Goal: Transaction & Acquisition: Book appointment/travel/reservation

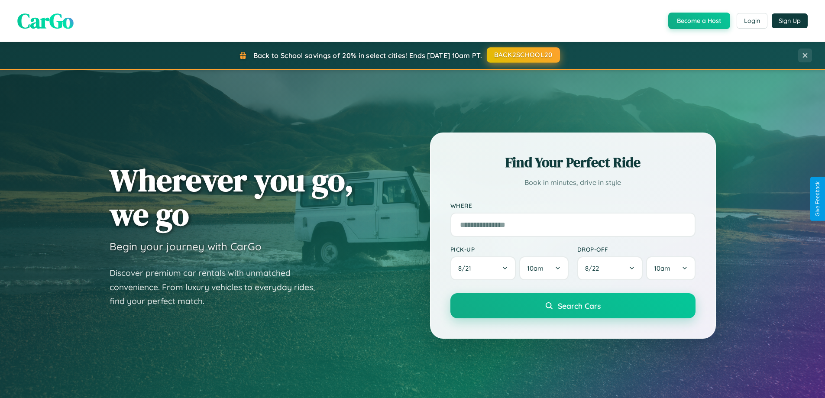
click at [523, 55] on button "BACK2SCHOOL20" at bounding box center [523, 55] width 73 height 16
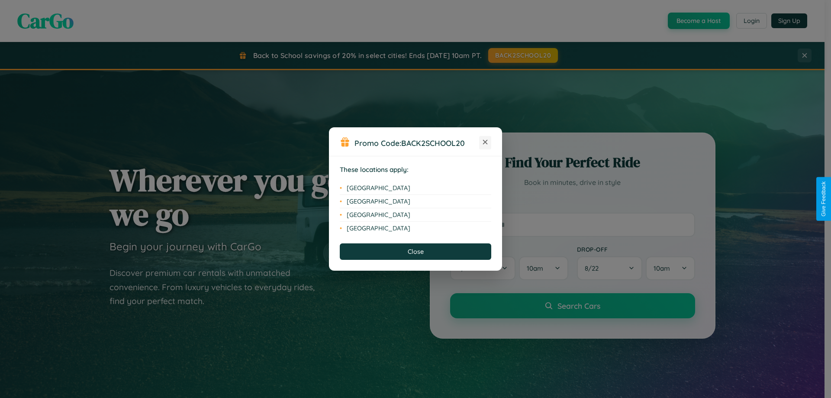
click at [485, 142] on icon at bounding box center [485, 142] width 5 height 5
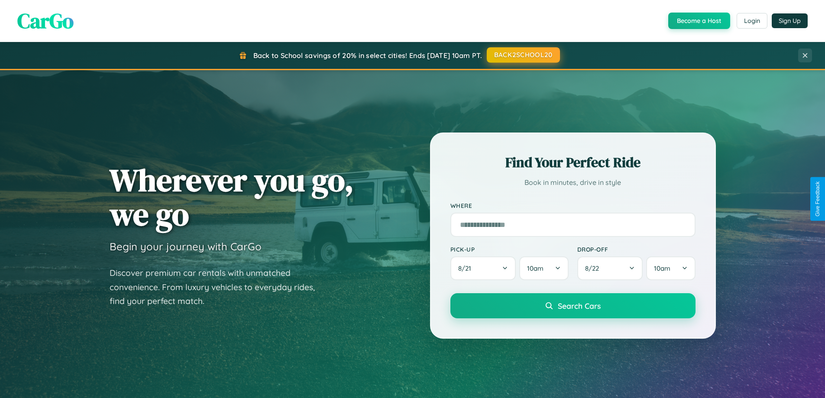
click at [523, 55] on button "BACK2SCHOOL20" at bounding box center [523, 55] width 73 height 16
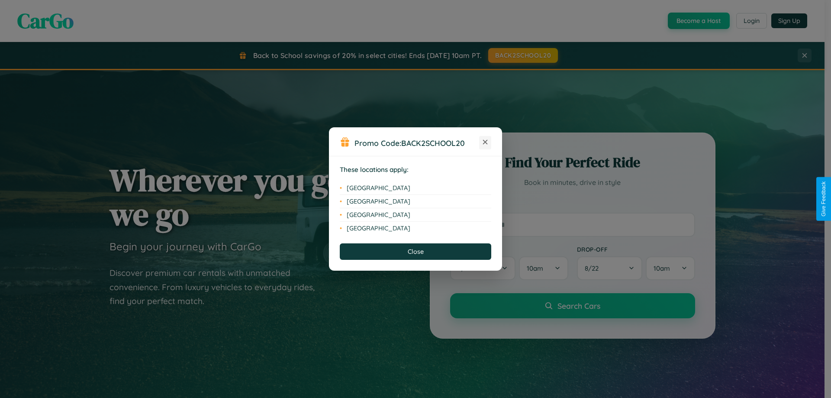
click at [485, 142] on icon at bounding box center [485, 142] width 5 height 5
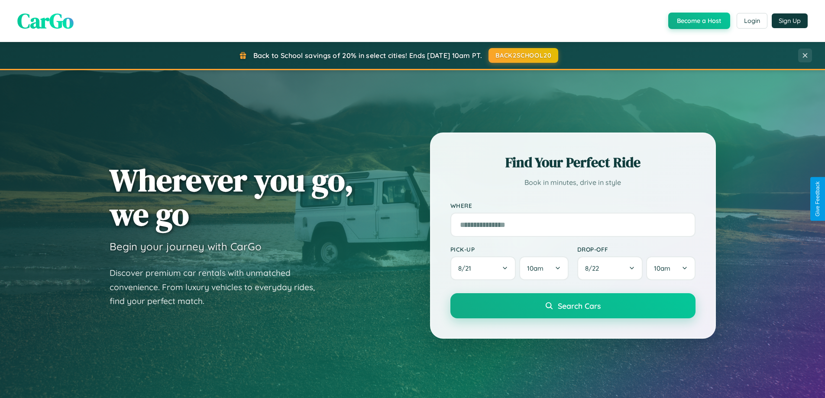
scroll to position [1391, 0]
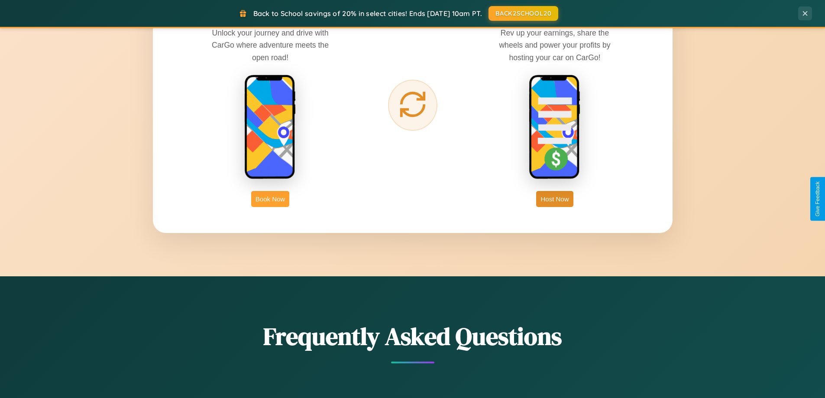
click at [270, 199] on button "Book Now" at bounding box center [270, 199] width 38 height 16
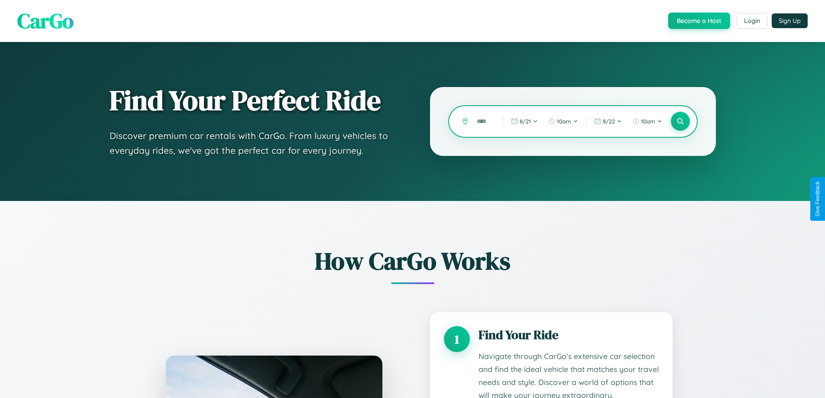
click at [483, 121] on input "text" at bounding box center [483, 121] width 22 height 15
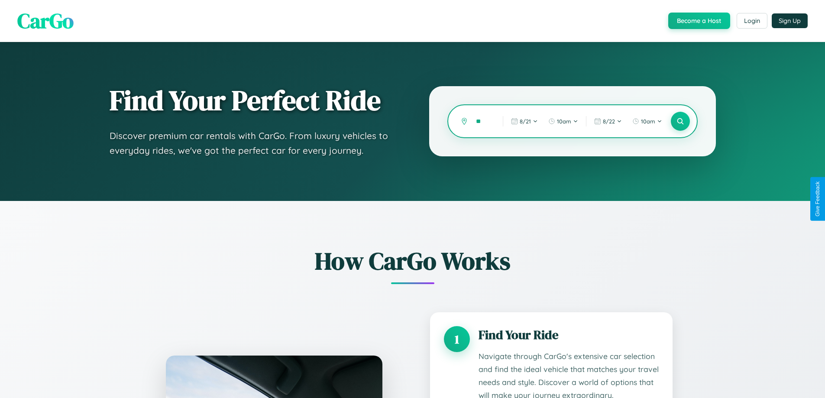
type input "*"
type input "*******"
click at [680, 121] on icon at bounding box center [680, 121] width 8 height 8
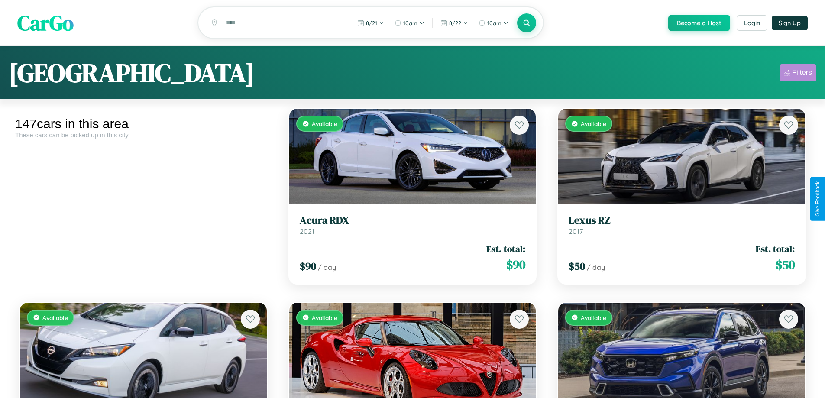
click at [798, 74] on div "Filters" at bounding box center [802, 72] width 20 height 9
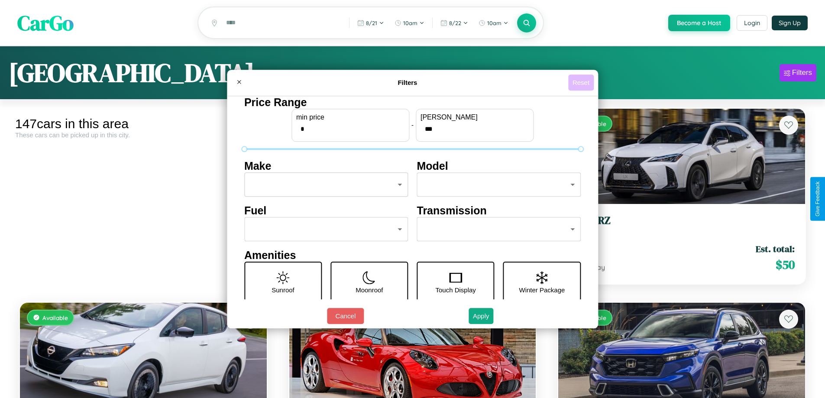
click at [582, 82] on button "Reset" at bounding box center [581, 82] width 26 height 16
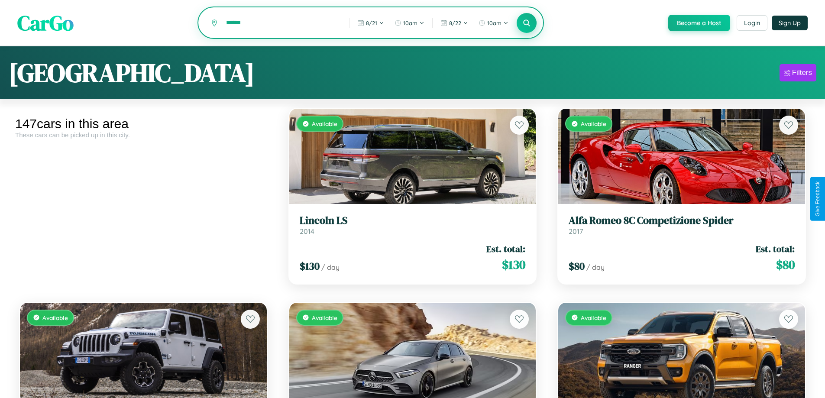
type input "******"
click at [526, 23] on icon at bounding box center [527, 23] width 8 height 8
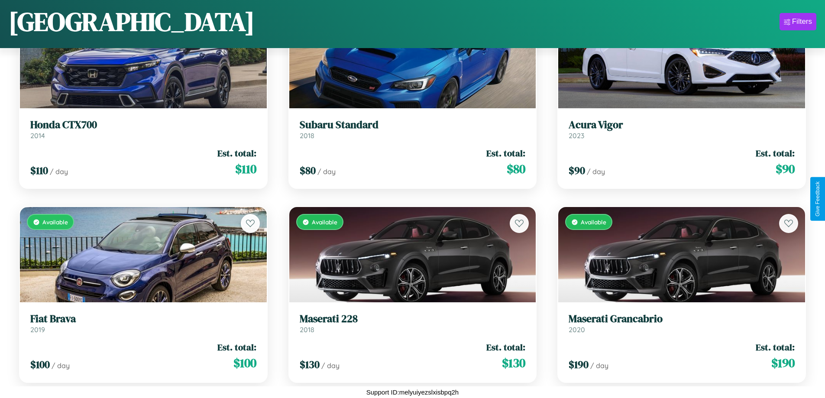
scroll to position [897, 0]
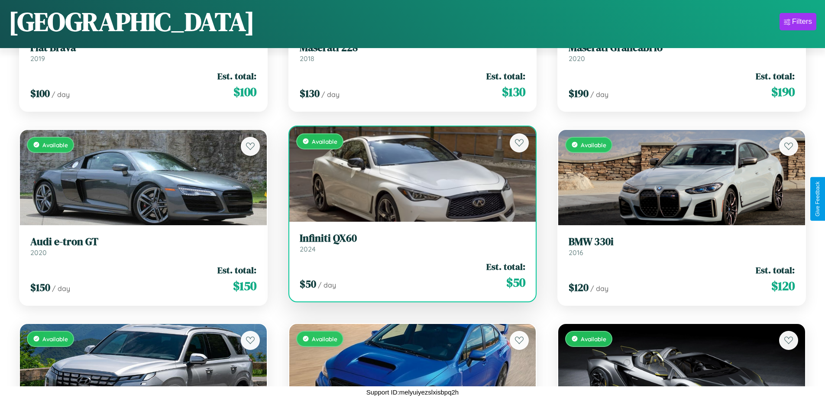
click at [409, 242] on h3 "Infiniti QX60" at bounding box center [413, 238] width 226 height 13
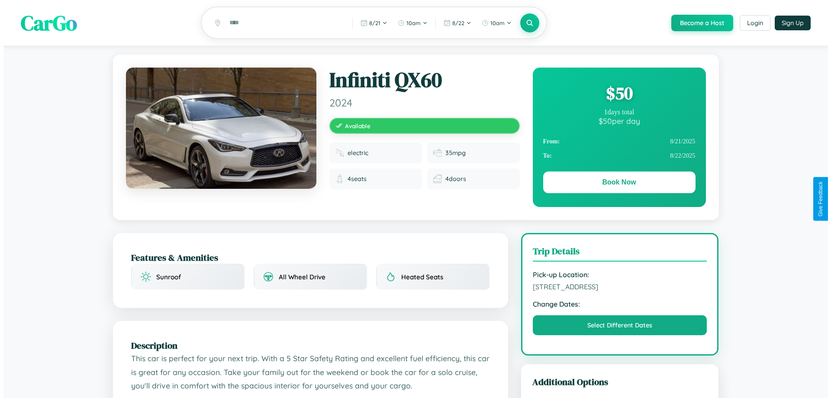
scroll to position [225, 0]
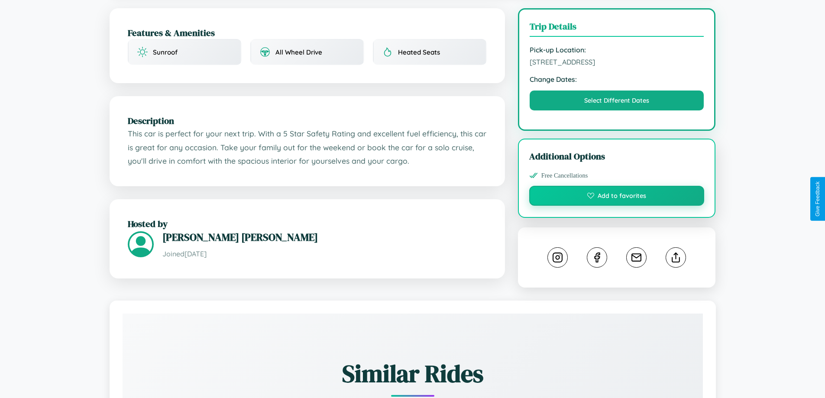
click at [617, 197] on button "Add to favorites" at bounding box center [616, 196] width 175 height 20
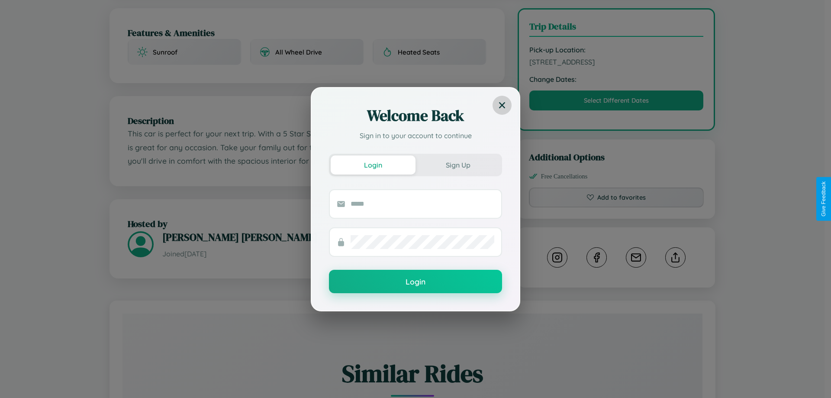
click at [502, 105] on icon at bounding box center [502, 105] width 6 height 6
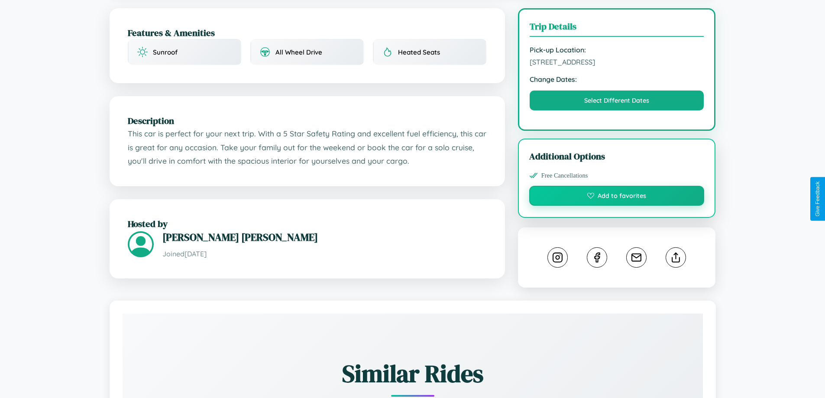
click at [617, 197] on button "Add to favorites" at bounding box center [616, 196] width 175 height 20
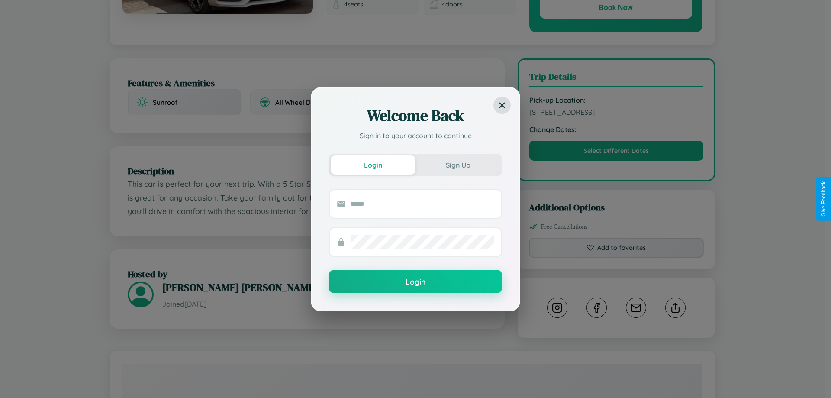
scroll to position [482, 0]
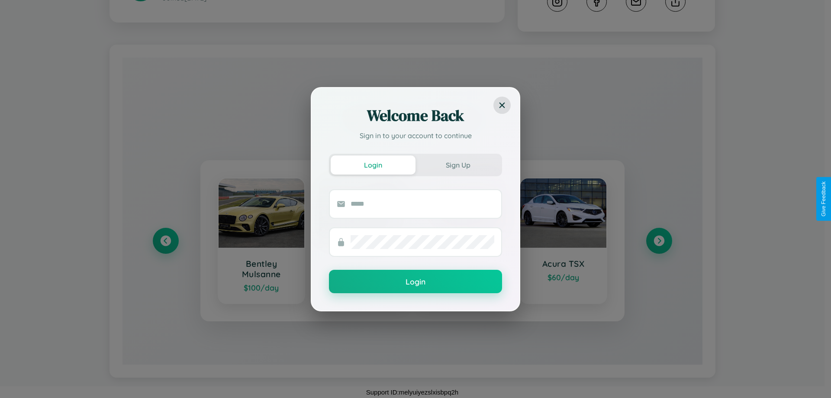
click at [659, 241] on div "Welcome Back Sign in to your account to continue Login Sign Up Login" at bounding box center [415, 199] width 831 height 398
click at [165, 241] on div "Welcome Back Sign in to your account to continue Login Sign Up Login" at bounding box center [415, 199] width 831 height 398
click at [659, 241] on div "Welcome Back Sign in to your account to continue Login Sign Up Login" at bounding box center [415, 199] width 831 height 398
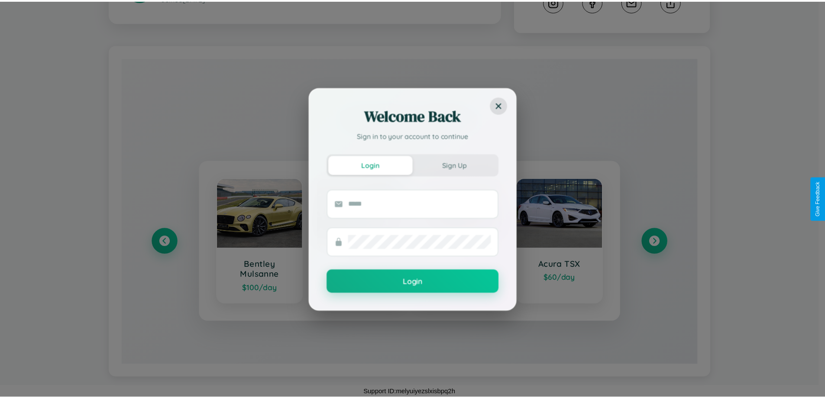
scroll to position [225, 0]
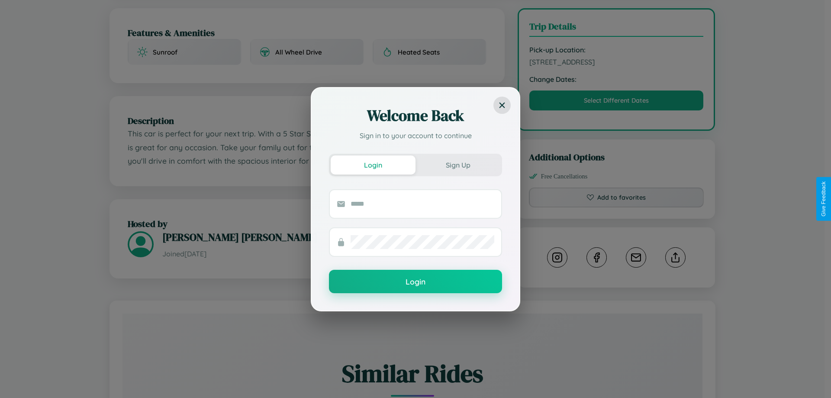
click at [617, 199] on div "Welcome Back Sign in to your account to continue Login Sign Up Login" at bounding box center [415, 199] width 831 height 398
click at [458, 165] on button "Sign Up" at bounding box center [458, 164] width 85 height 19
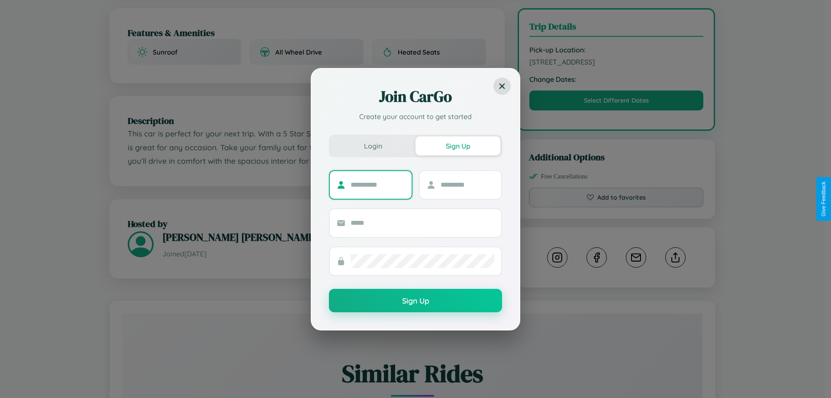
click at [378, 184] on input "text" at bounding box center [378, 185] width 54 height 14
type input "******"
click at [467, 184] on input "text" at bounding box center [468, 185] width 54 height 14
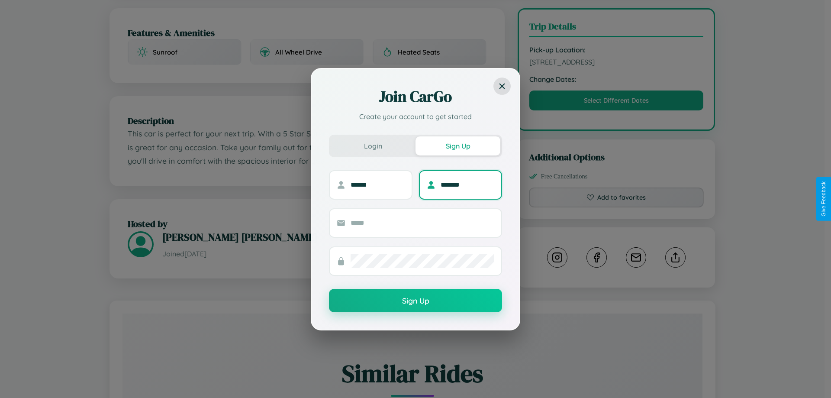
type input "*******"
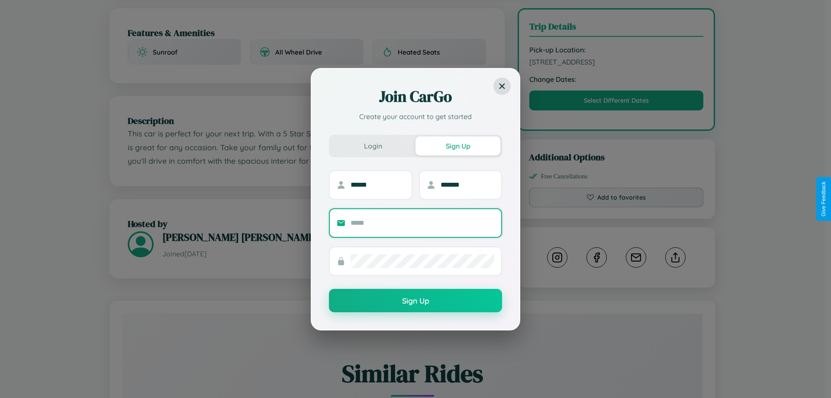
click at [423, 223] on input "text" at bounding box center [423, 223] width 144 height 14
type input "**********"
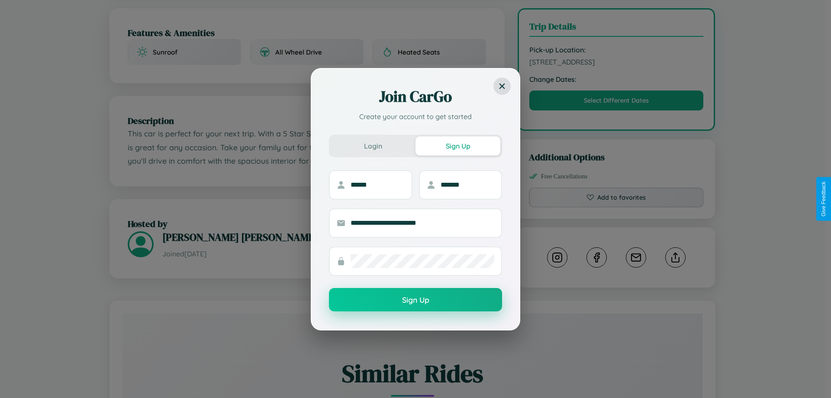
click at [416, 300] on button "Sign Up" at bounding box center [415, 299] width 173 height 23
